Goal: Information Seeking & Learning: Learn about a topic

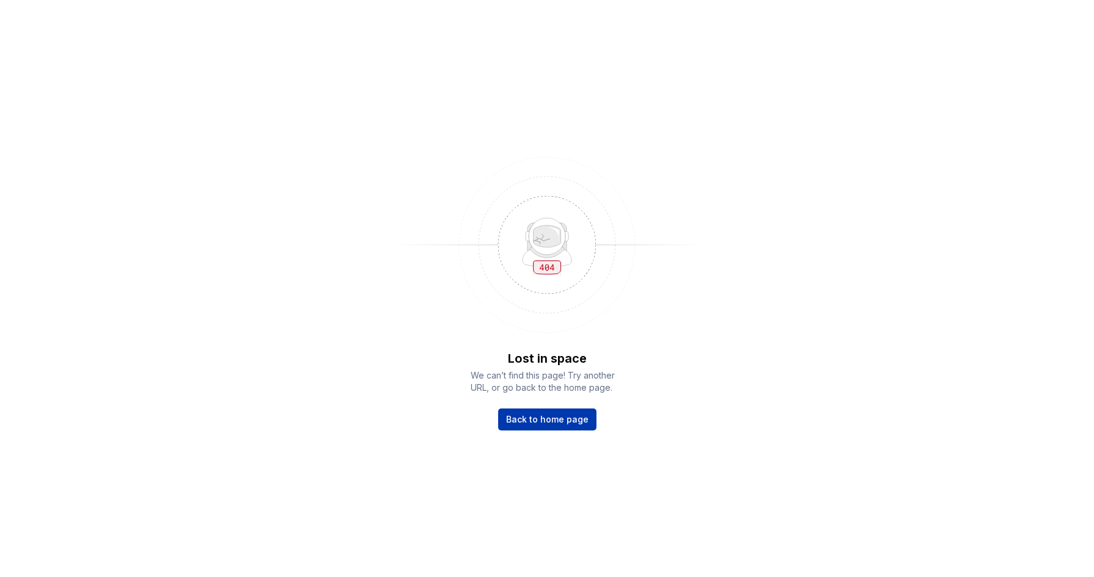
click at [546, 420] on span "Back to home page" at bounding box center [547, 419] width 82 height 12
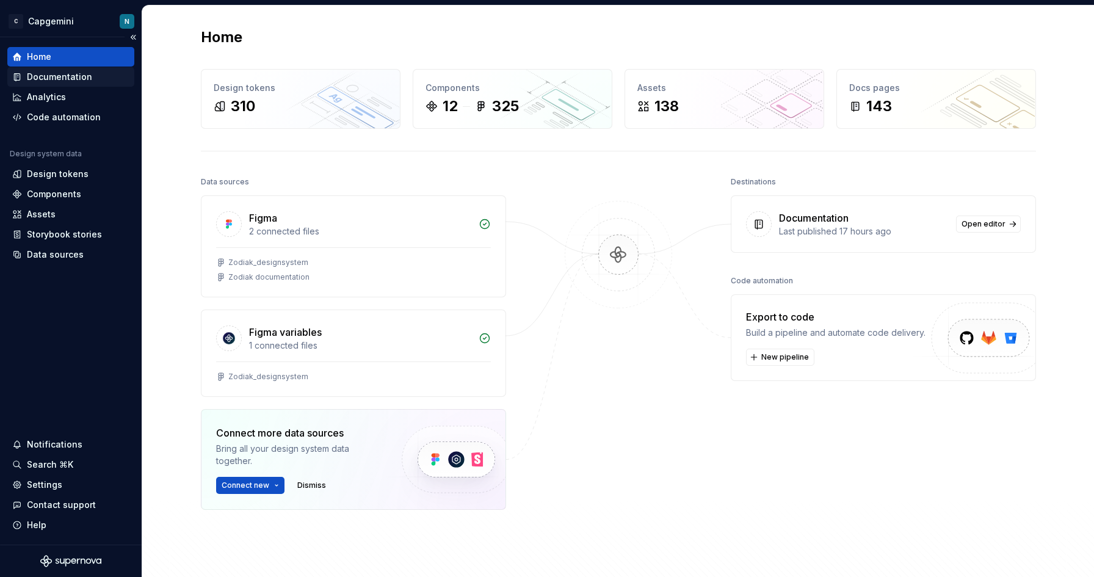
click at [58, 75] on div "Documentation" at bounding box center [59, 77] width 65 height 12
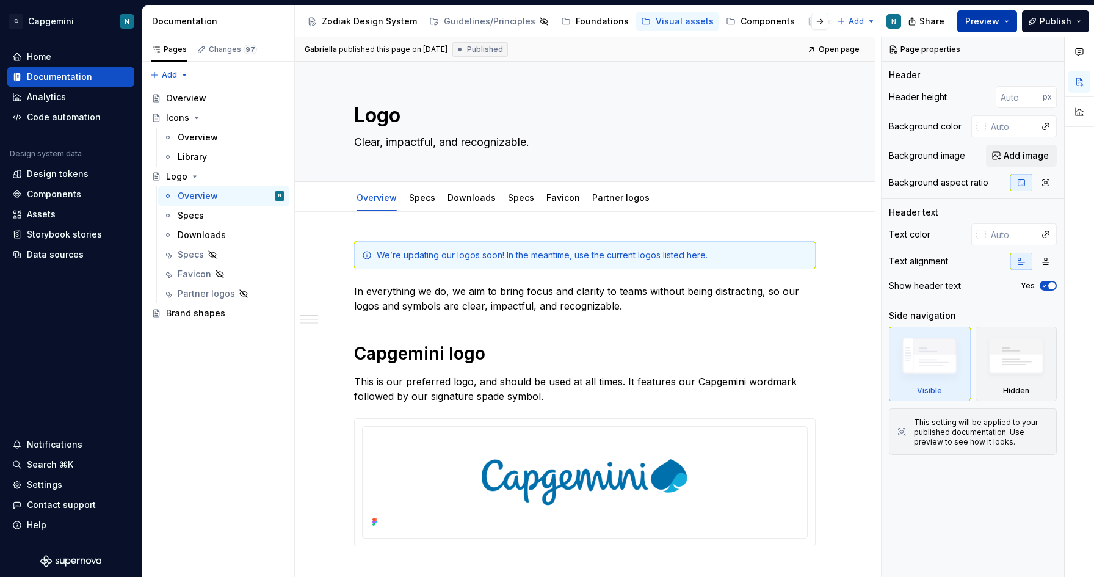
click at [1007, 20] on button "Preview" at bounding box center [988, 21] width 60 height 22
click at [680, 51] on div "Gabriella published this page on September 12, 2025 Published Open page" at bounding box center [585, 49] width 580 height 24
click at [934, 21] on span "Share" at bounding box center [932, 21] width 25 height 12
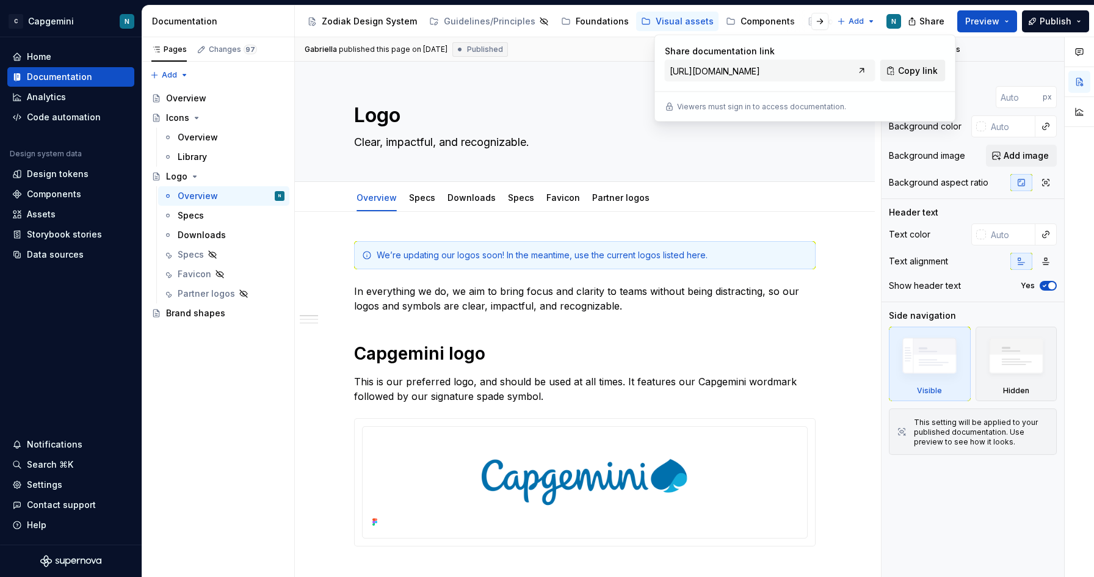
click at [906, 65] on span "Copy link" at bounding box center [918, 71] width 40 height 12
type textarea "*"
